Goal: Check status: Check status

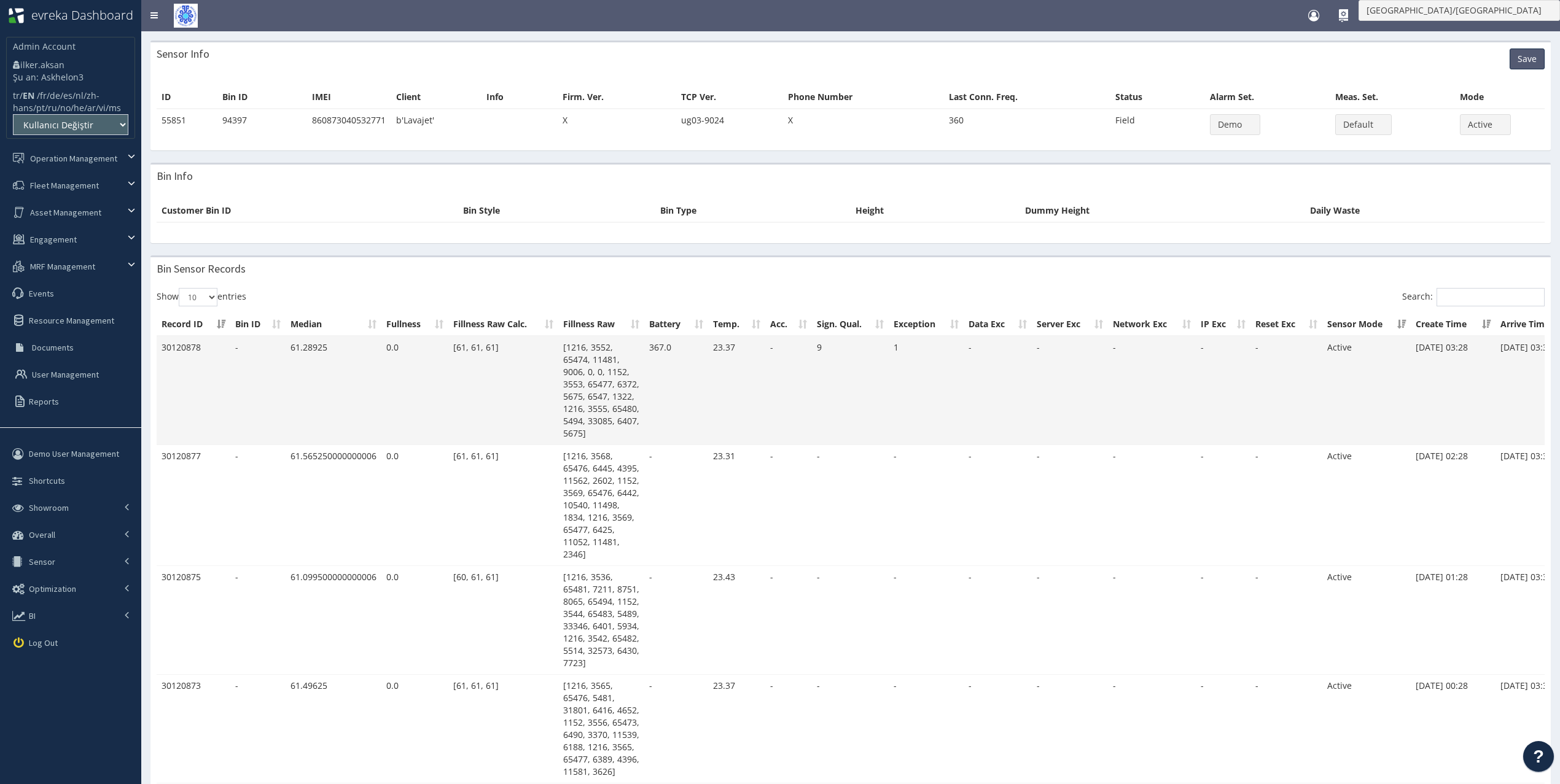
scroll to position [0, 112]
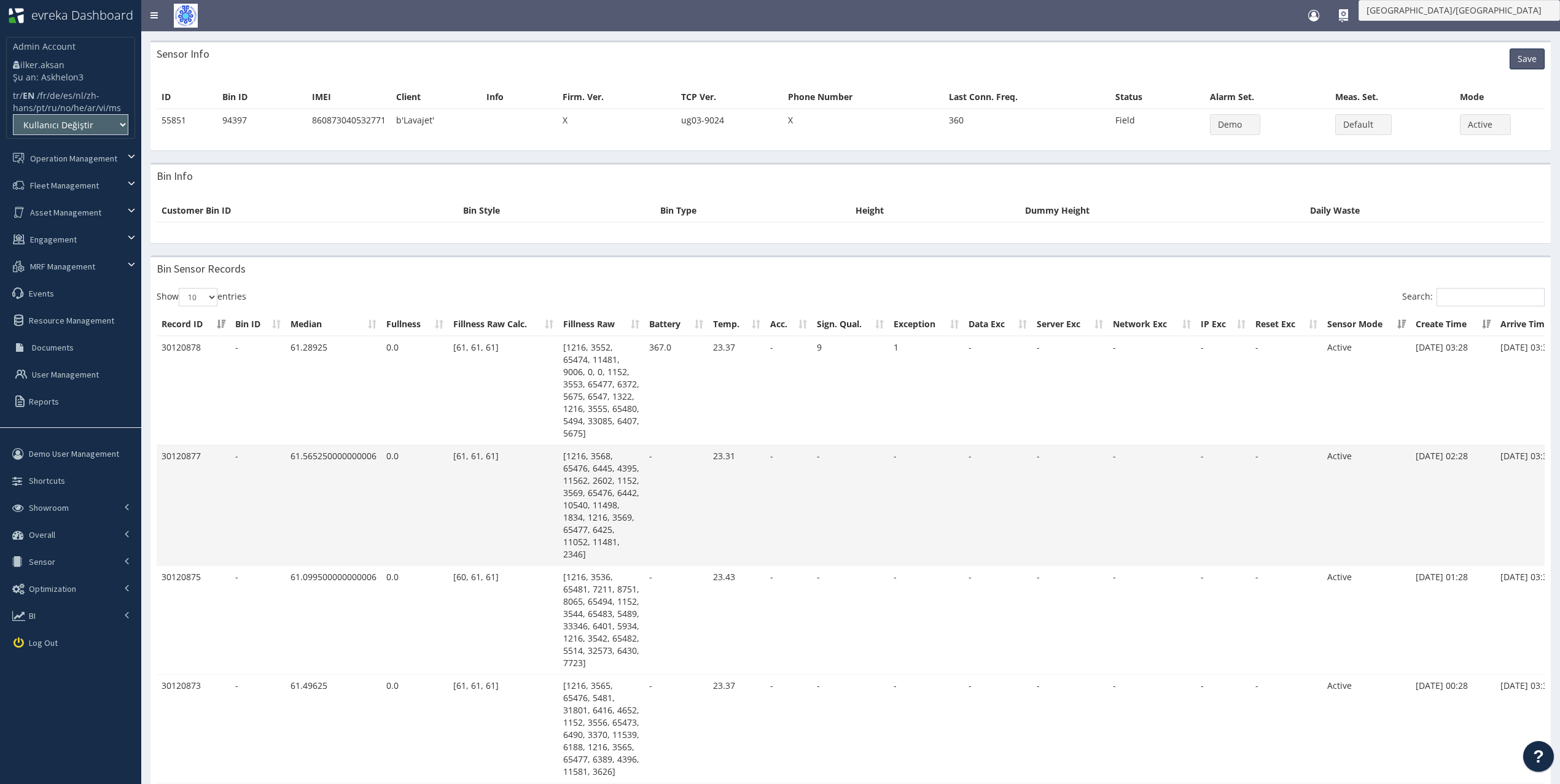
scroll to position [0, 112]
